Goal: Find specific page/section: Find specific page/section

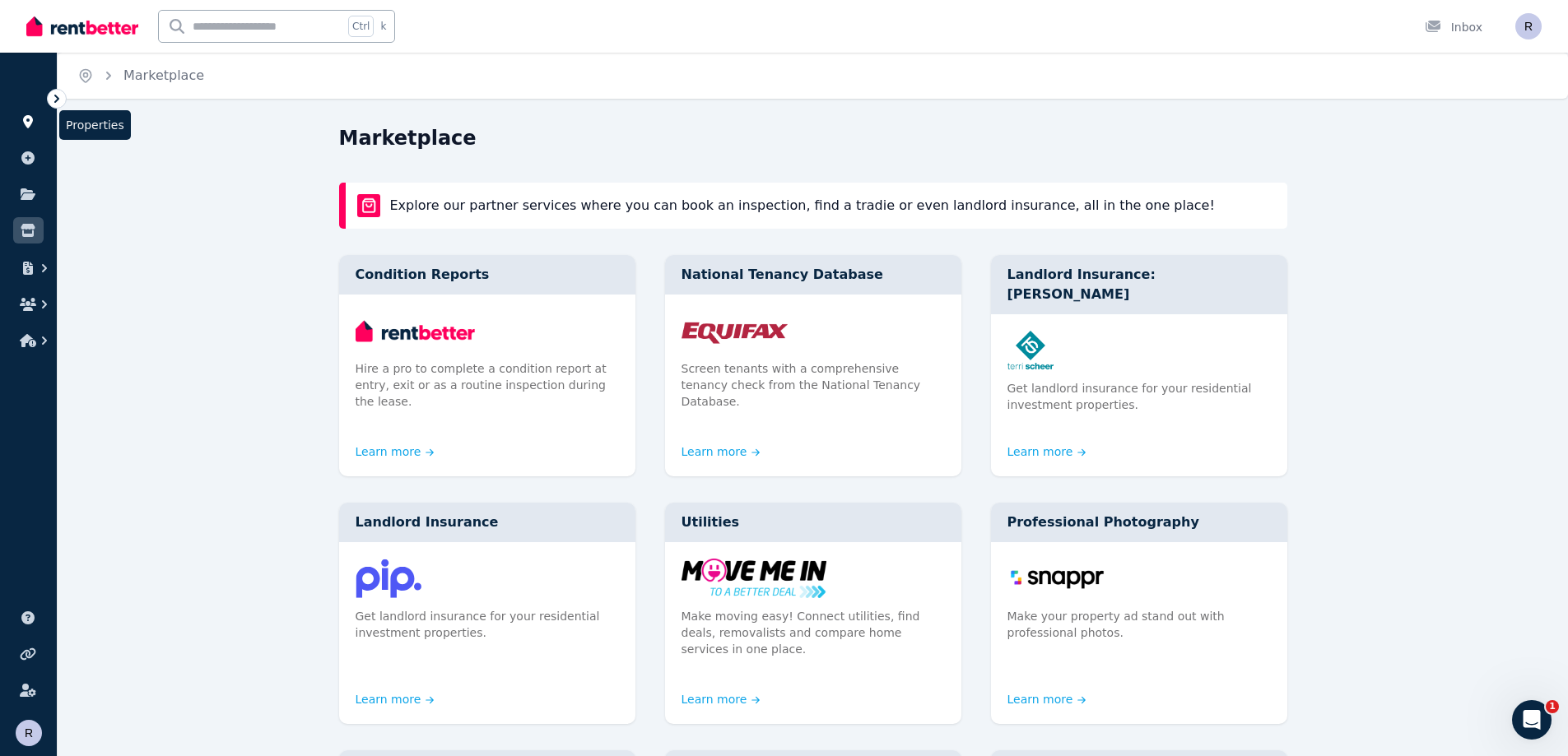
click at [25, 126] on icon at bounding box center [28, 122] width 17 height 13
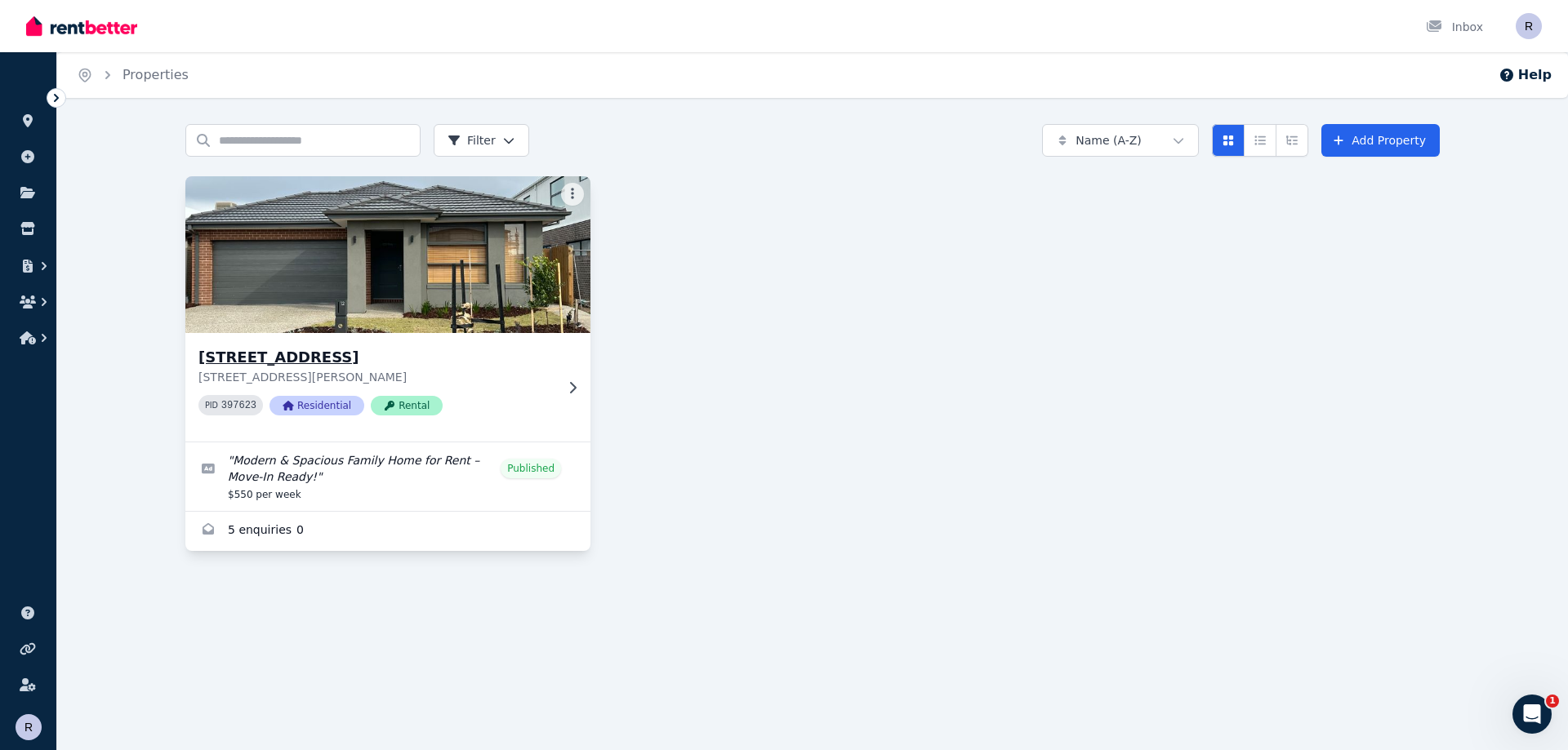
click at [347, 285] on img at bounding box center [389, 254] width 425 height 165
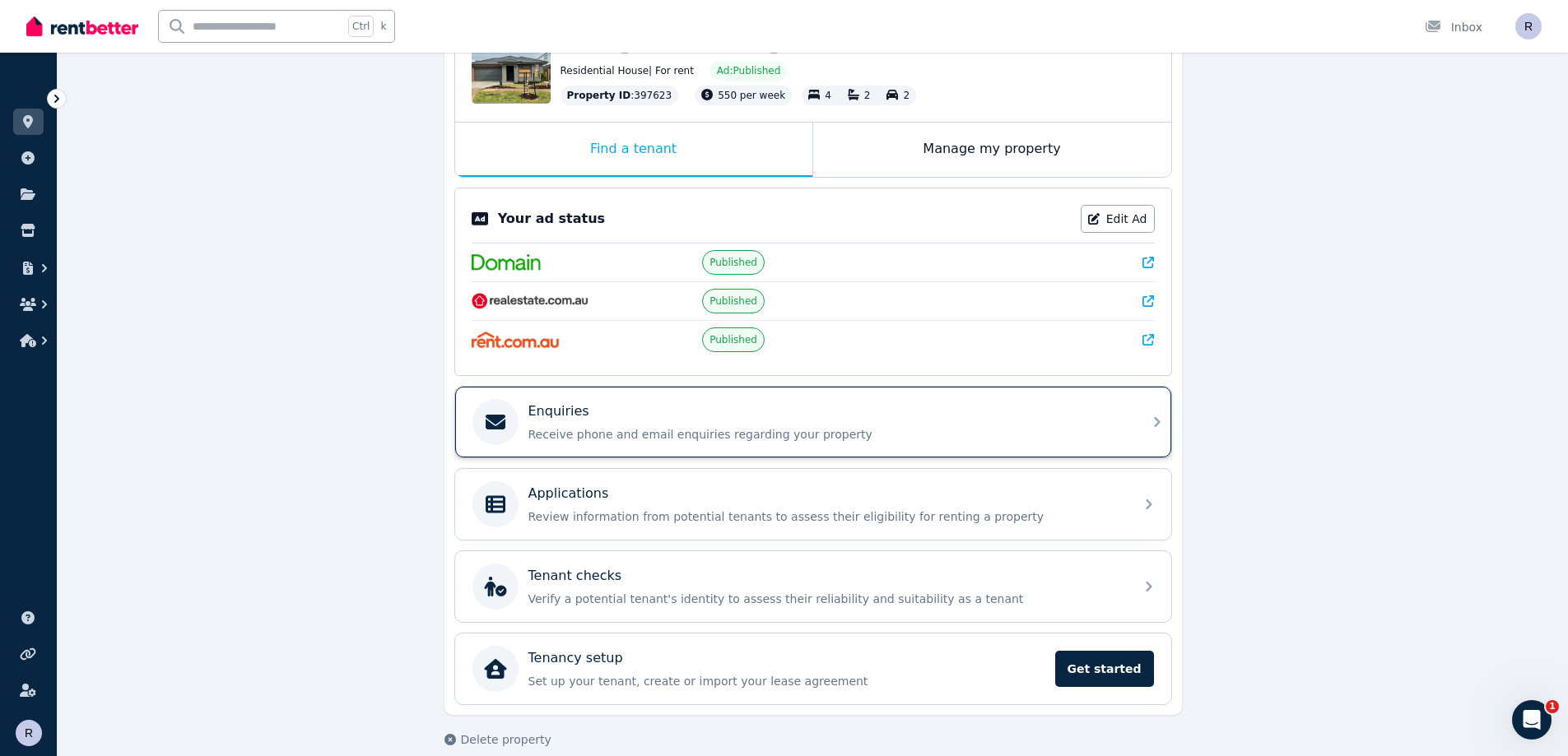
scroll to position [224, 0]
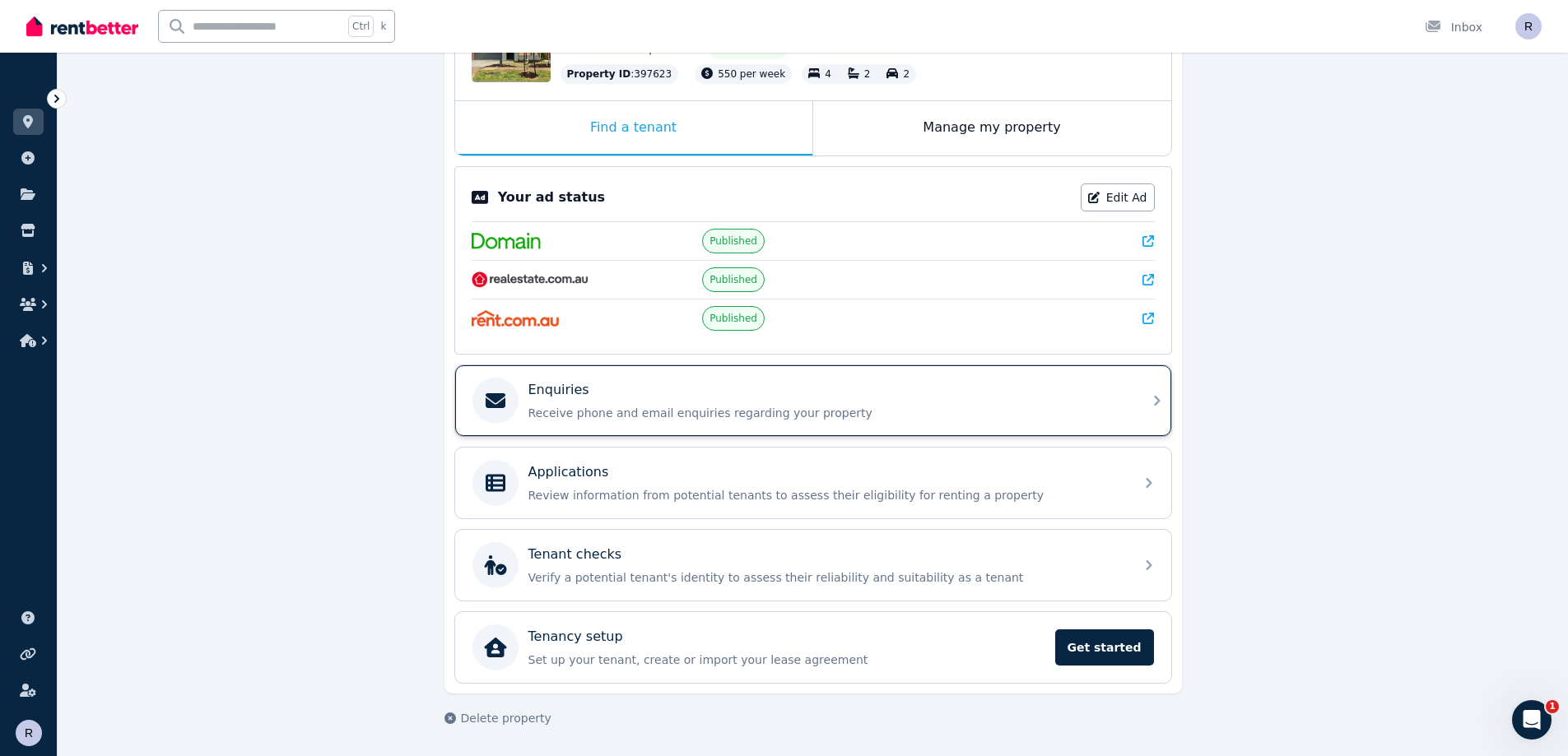
click at [664, 399] on div "Enquiries" at bounding box center [826, 390] width 596 height 19
